Goal: Browse casually: Explore the website without a specific task or goal

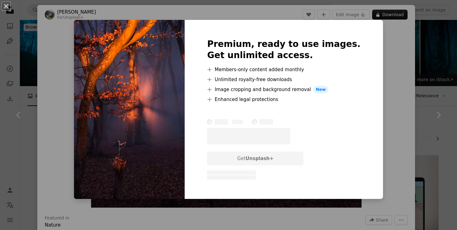
scroll to position [1539, 0]
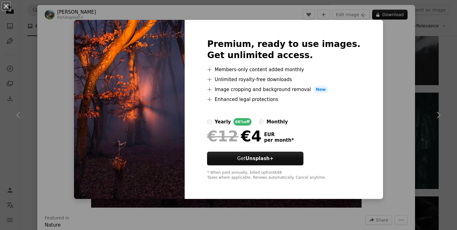
click at [392, 100] on div "An X shape Premium, ready to use images. Get unlimited access. A plus sign Memb…" at bounding box center [228, 115] width 457 height 230
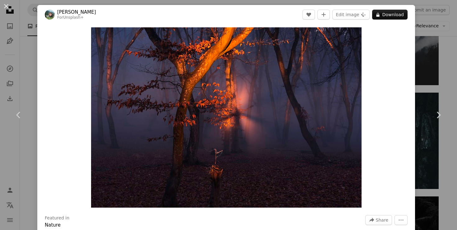
click at [422, 84] on div "An X shape Chevron left Chevron right [PERSON_NAME] For Unsplash+ A heart A plu…" at bounding box center [228, 115] width 457 height 230
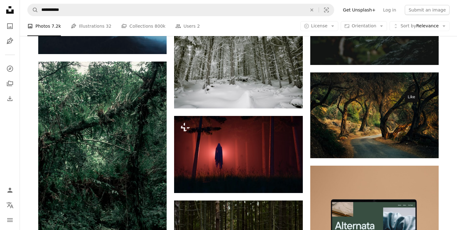
scroll to position [2387, 0]
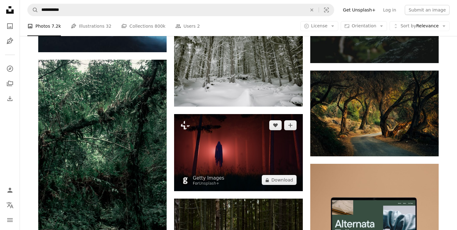
click at [221, 114] on img at bounding box center [238, 152] width 128 height 77
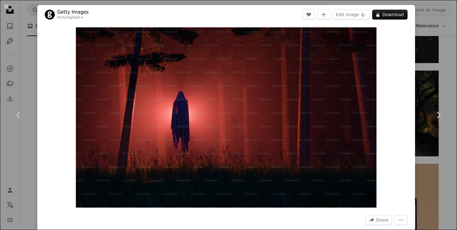
click at [422, 21] on div "An X shape Chevron left Chevron right Getty Images For Unsplash+ A heart A plus…" at bounding box center [228, 115] width 457 height 230
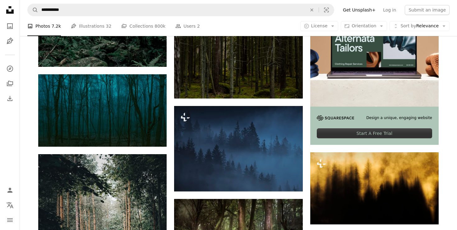
scroll to position [2646, 0]
